Goal: Task Accomplishment & Management: Manage account settings

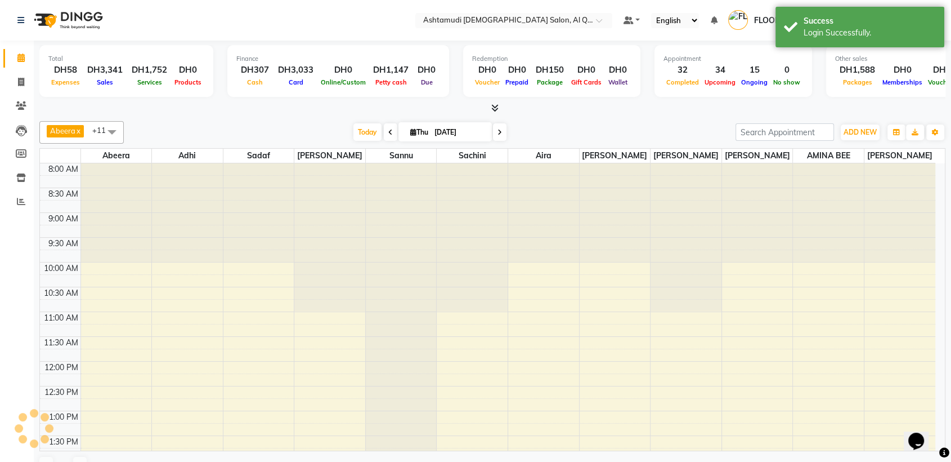
select select "en"
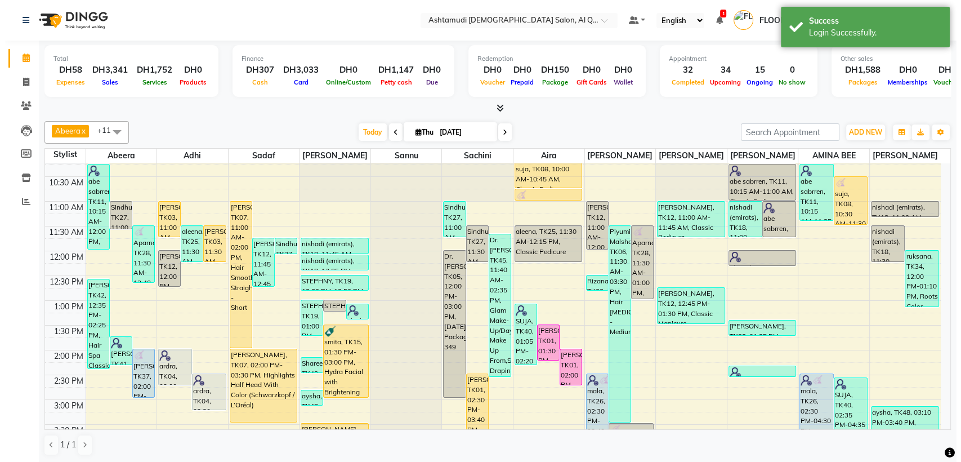
scroll to position [62, 0]
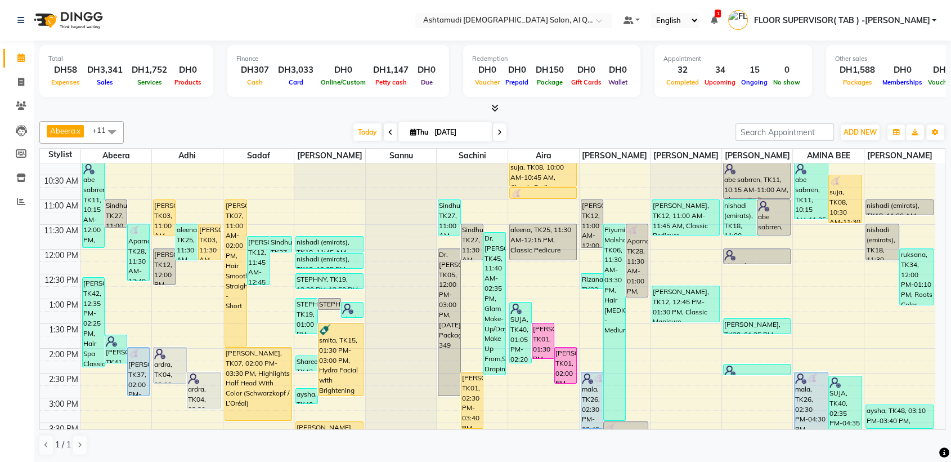
click at [914, 21] on span "FLOOR SUPERVISOR( TAB ) -[PERSON_NAME]" at bounding box center [842, 21] width 176 height 12
click at [886, 76] on link "Sign out" at bounding box center [879, 80] width 103 height 17
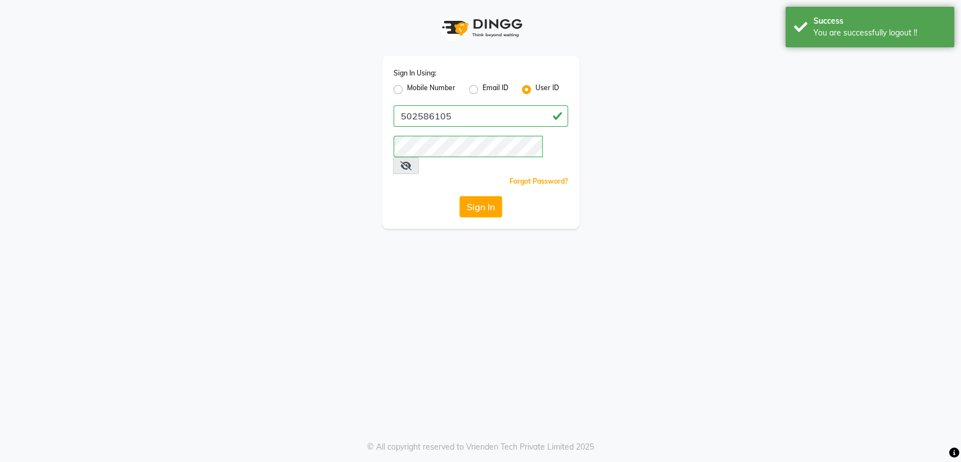
click at [407, 89] on label "Mobile Number" at bounding box center [431, 90] width 48 height 14
click at [407, 89] on input "Mobile Number" at bounding box center [410, 86] width 7 height 7
radio input "true"
radio input "false"
click at [535, 91] on label "User ID" at bounding box center [547, 90] width 24 height 14
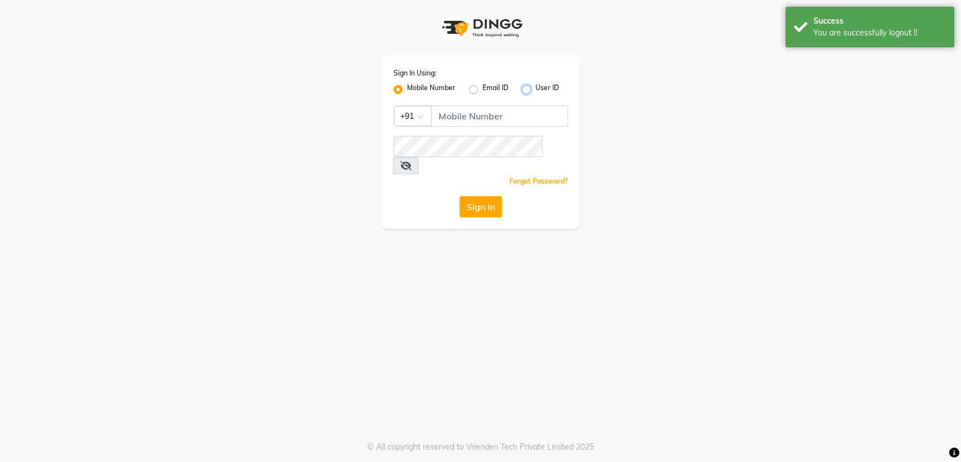
click at [535, 90] on input "User ID" at bounding box center [538, 86] width 7 height 7
radio input "true"
radio input "false"
click at [445, 117] on input "Username" at bounding box center [481, 115] width 175 height 21
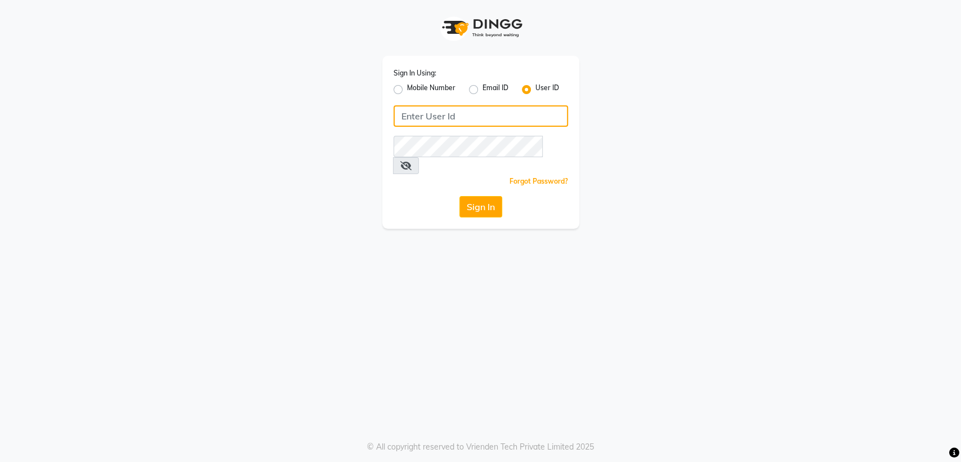
click at [450, 119] on input "Username" at bounding box center [481, 115] width 175 height 21
type input "501893432"
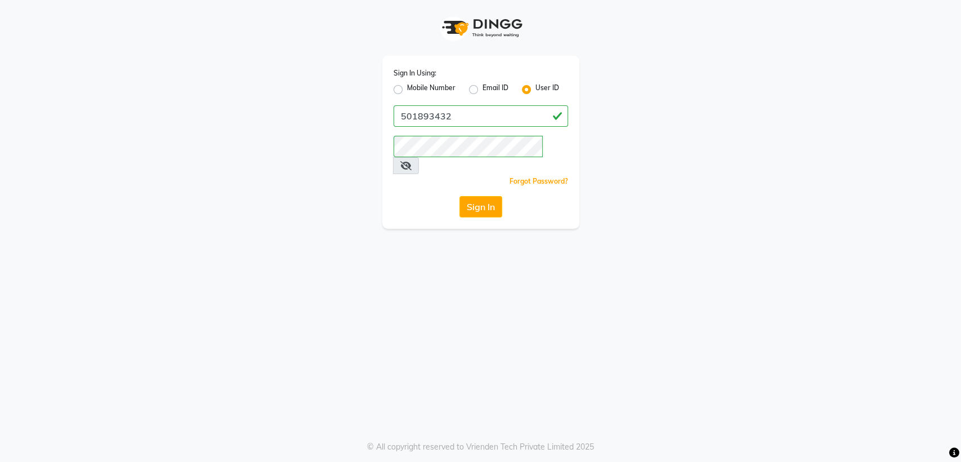
click at [407, 90] on label "Mobile Number" at bounding box center [431, 90] width 48 height 14
click at [407, 90] on input "Mobile Number" at bounding box center [410, 86] width 7 height 7
radio input "true"
radio input "false"
click at [419, 118] on span at bounding box center [424, 120] width 14 height 12
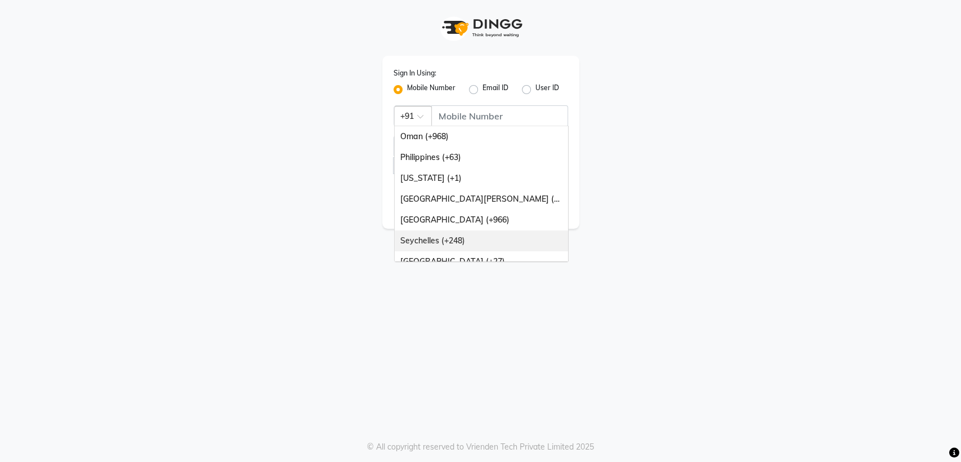
scroll to position [281, 0]
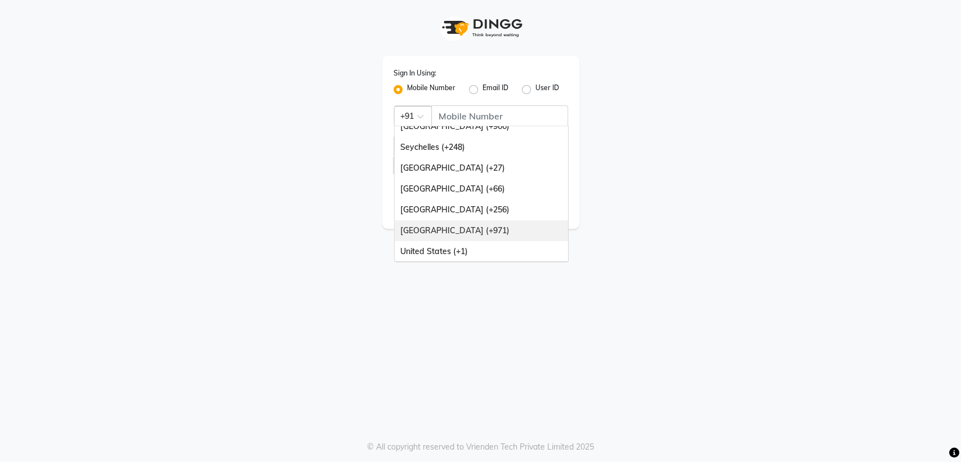
drag, startPoint x: 454, startPoint y: 232, endPoint x: 453, endPoint y: 218, distance: 14.1
click at [454, 231] on div "[GEOGRAPHIC_DATA] (+971)" at bounding box center [481, 230] width 173 height 21
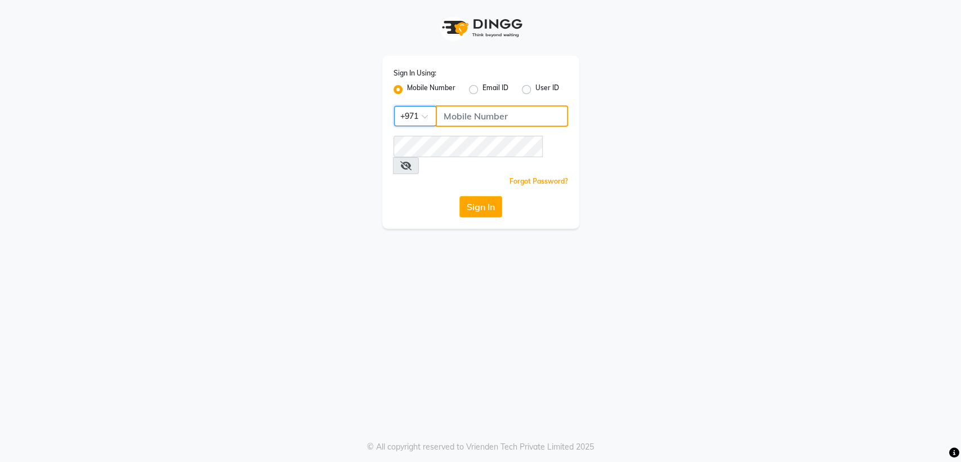
click at [486, 110] on input "Username" at bounding box center [502, 115] width 132 height 21
type input "501893432"
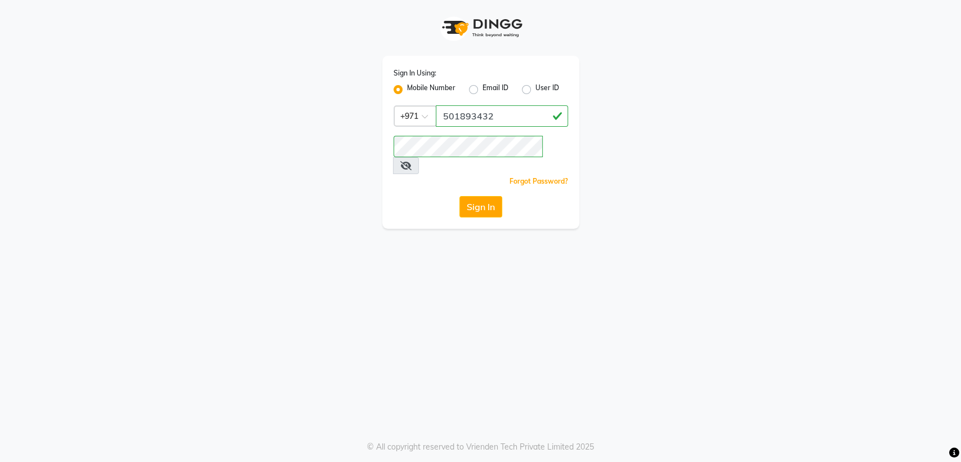
drag, startPoint x: 445, startPoint y: 270, endPoint x: 473, endPoint y: 234, distance: 45.7
click at [445, 268] on div "Sign In Using: Mobile Number Email ID User ID Country Code × [PHONE_NUMBER] Rem…" at bounding box center [480, 231] width 961 height 462
click at [495, 196] on button "Sign In" at bounding box center [480, 206] width 43 height 21
